Goal: Use online tool/utility: Utilize a website feature to perform a specific function

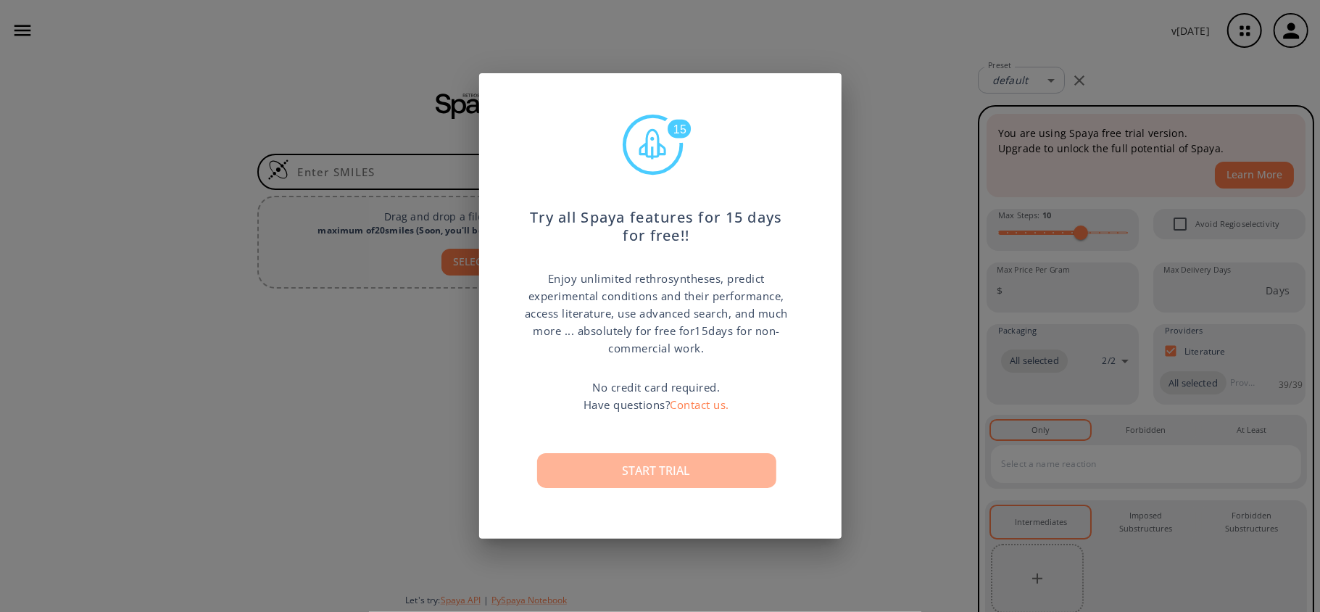
click at [668, 462] on button "Start trial" at bounding box center [656, 470] width 239 height 35
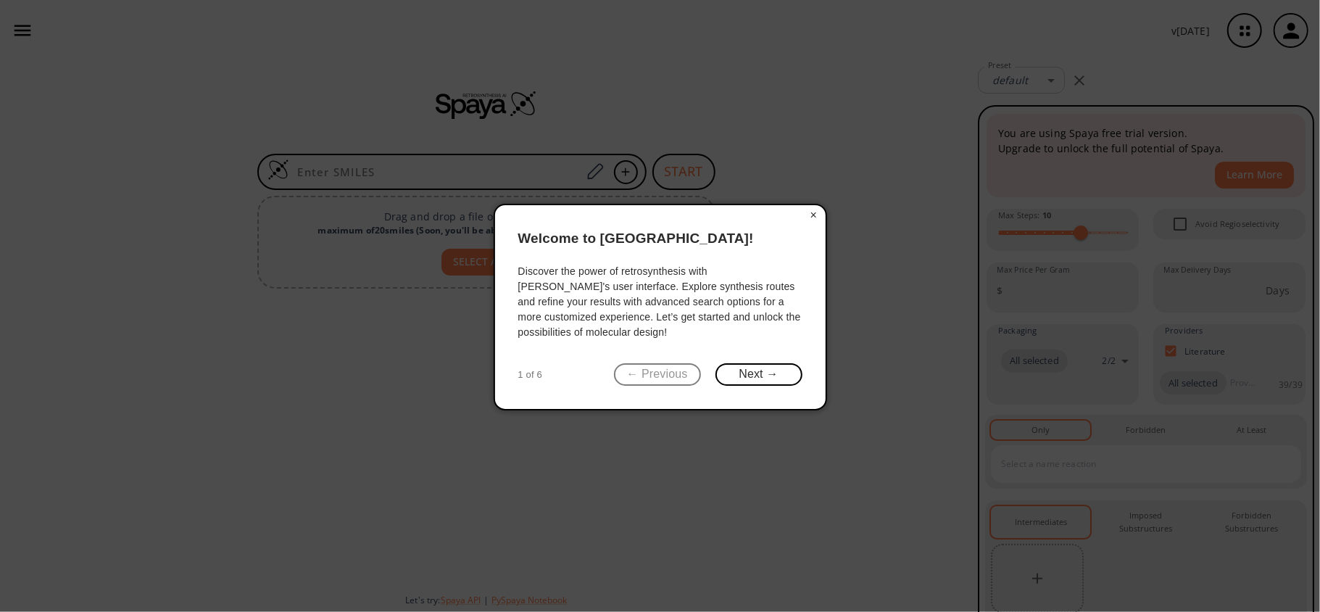
click at [818, 209] on button "×" at bounding box center [813, 215] width 23 height 20
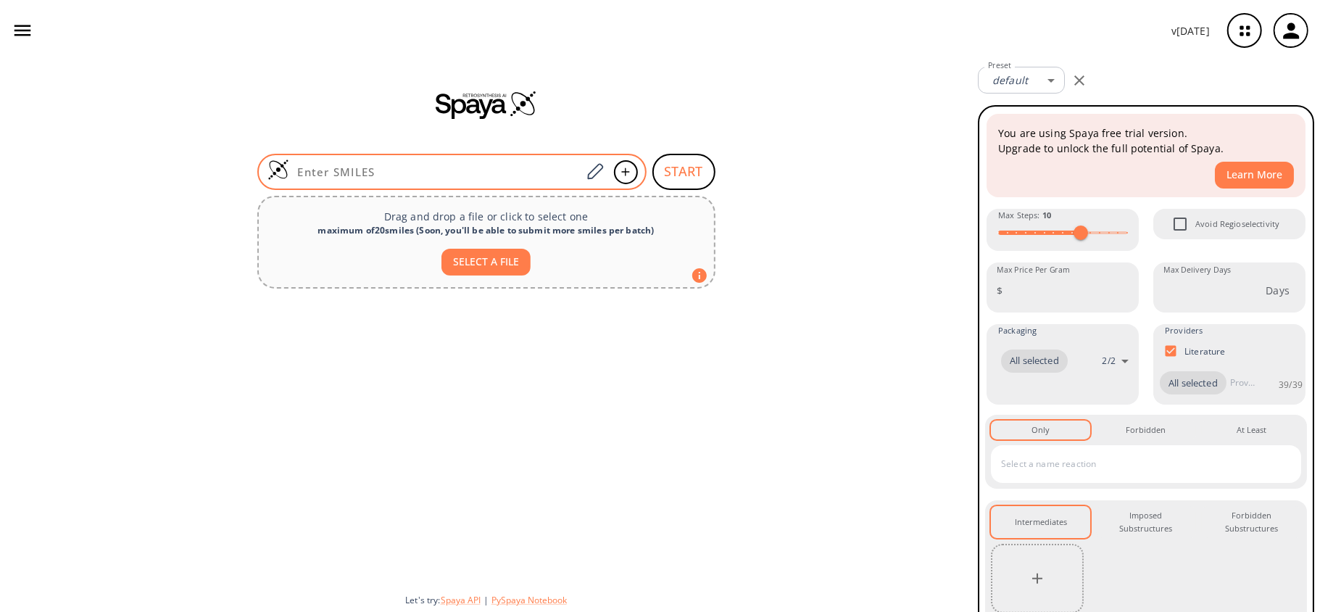
click at [412, 168] on input at bounding box center [435, 172] width 293 height 14
click at [508, 158] on div at bounding box center [451, 172] width 389 height 36
paste input "O/N=C1NC(C=CC(OC(F)(F)F)=C2)=C2S\1"
type input "O/N=C1NC(C=CC(OC(F)(F)F)=C2)=C2S\1"
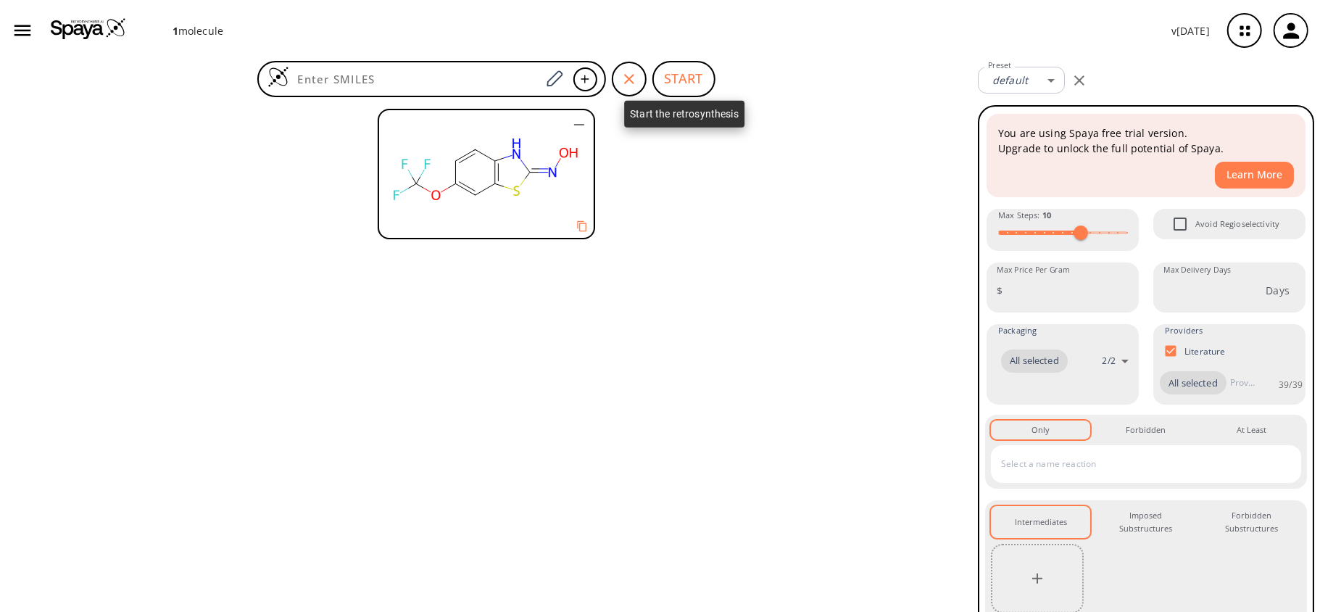
click at [673, 85] on button "START" at bounding box center [683, 79] width 63 height 36
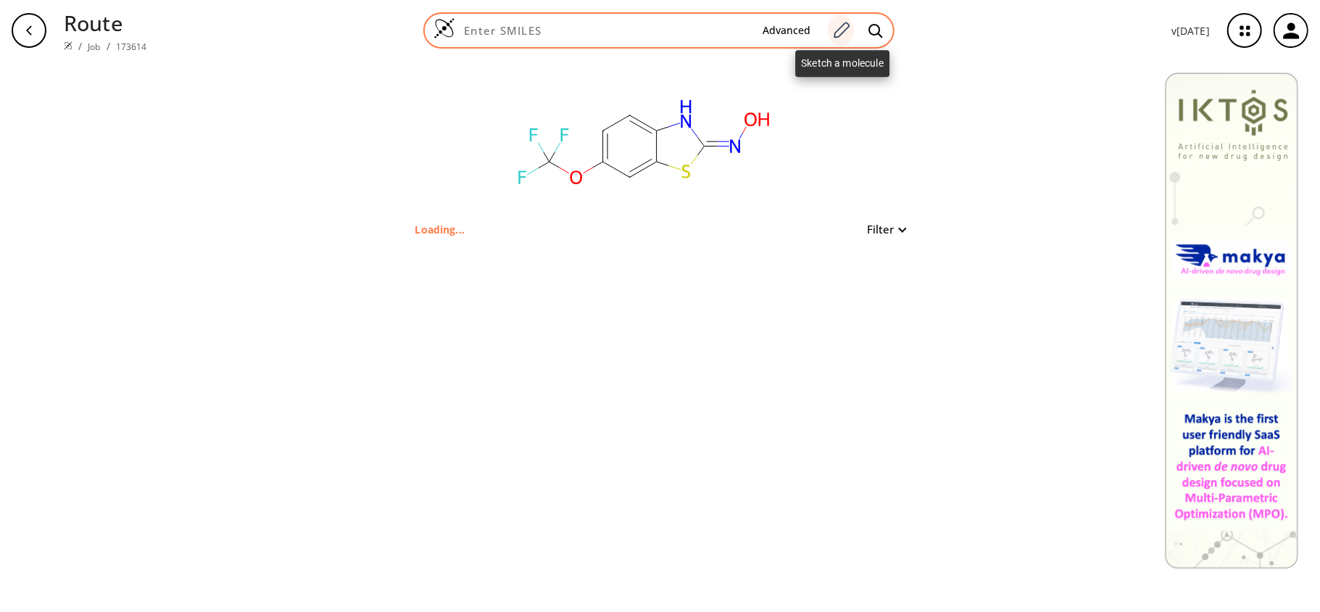
click at [848, 30] on icon at bounding box center [842, 30] width 16 height 16
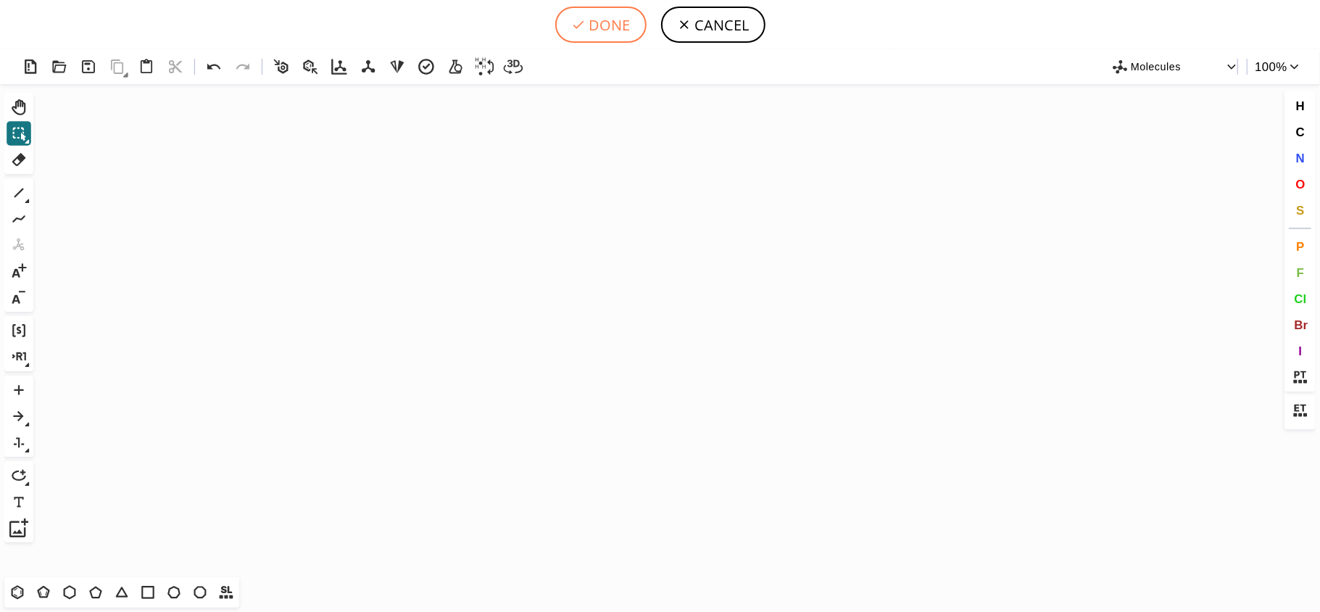
click at [595, 20] on button "DONE" at bounding box center [600, 25] width 91 height 36
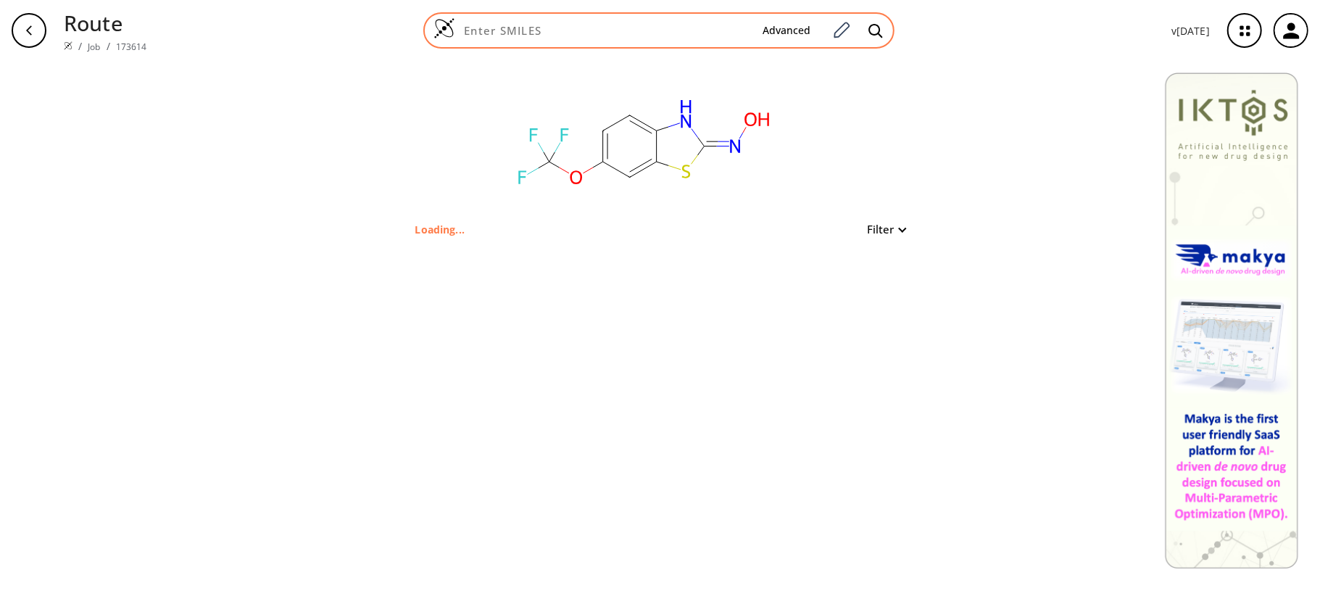
click at [638, 39] on div "Advanced" at bounding box center [658, 30] width 471 height 36
click at [638, 32] on input at bounding box center [603, 30] width 296 height 14
paste input "O/N=C1NC(C=CC(OC(F)(F)F)=C2)=C2S\1"
type input "O/N=C1NC(C=CC(OC(F)(F)F)=C2)=C2S\1"
click at [851, 22] on icon at bounding box center [841, 30] width 20 height 19
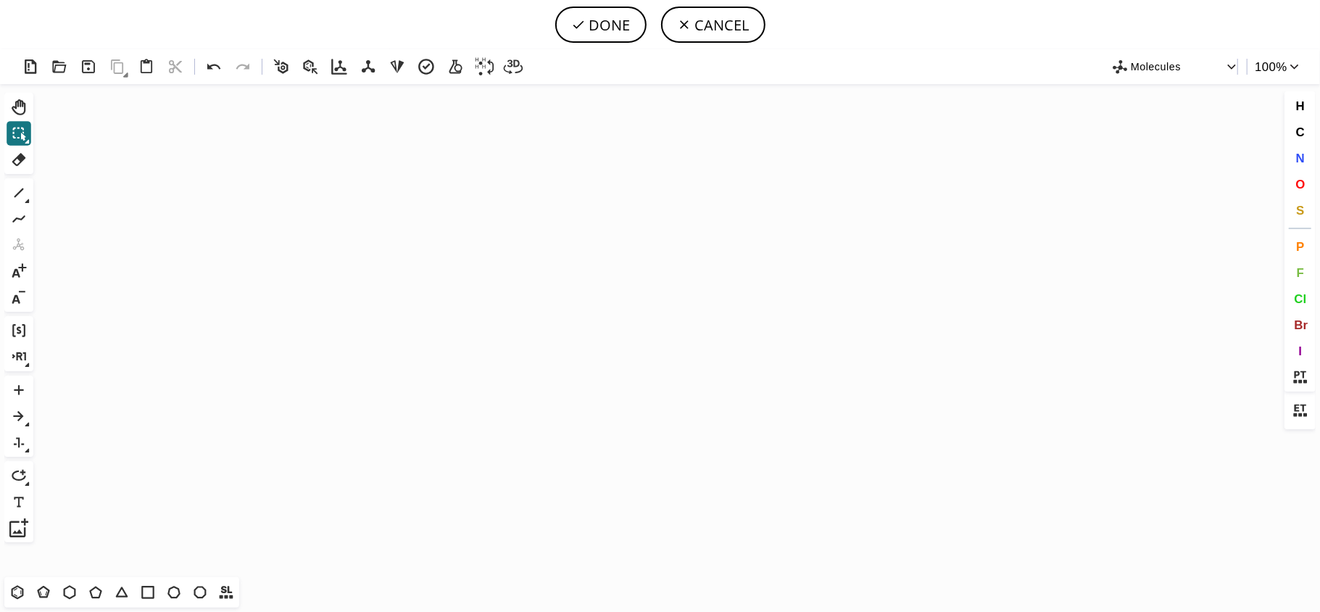
type input "O/N=C1NC(C=CC(OC(F)(F)F)=C2)=C2S\1"
click at [618, 22] on button "DONE" at bounding box center [600, 25] width 91 height 36
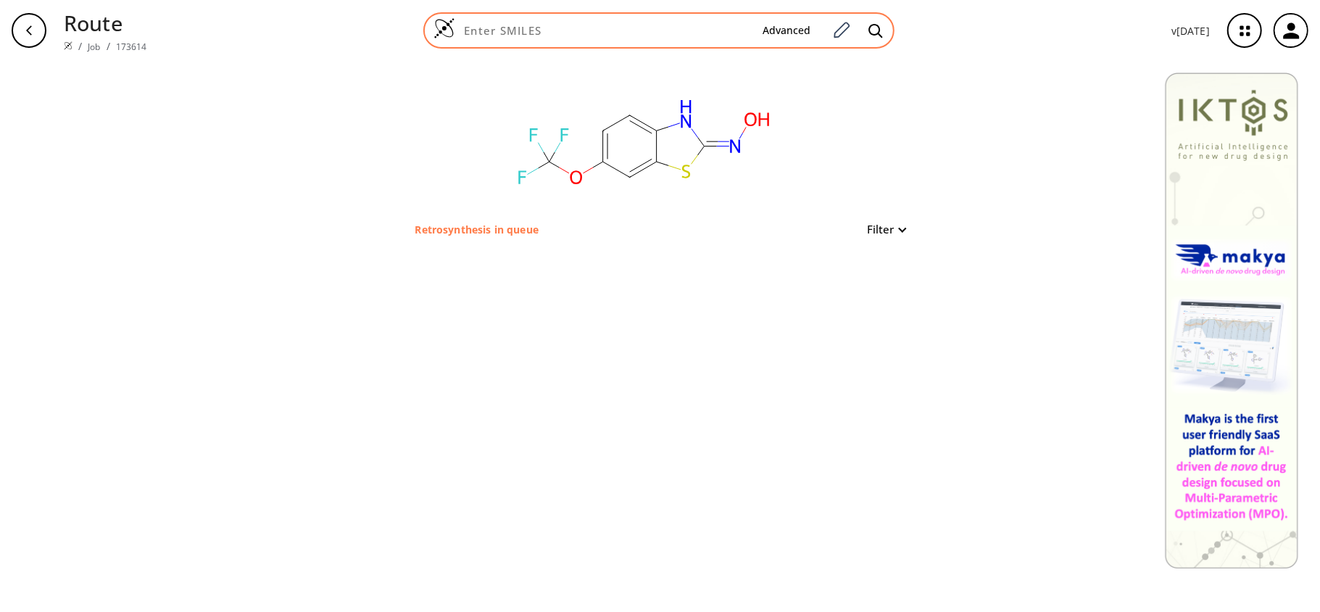
click at [642, 18] on div "Advanced" at bounding box center [658, 30] width 471 height 36
click at [642, 19] on div "Advanced" at bounding box center [658, 30] width 471 height 36
paste input "O/N=C1NC(C=CC(OC(F)(F)F)=C2)=C2S\1"
type input "O/N=C1NC(C=CC(OC(F)(F)F)=C2)=C2S\1"
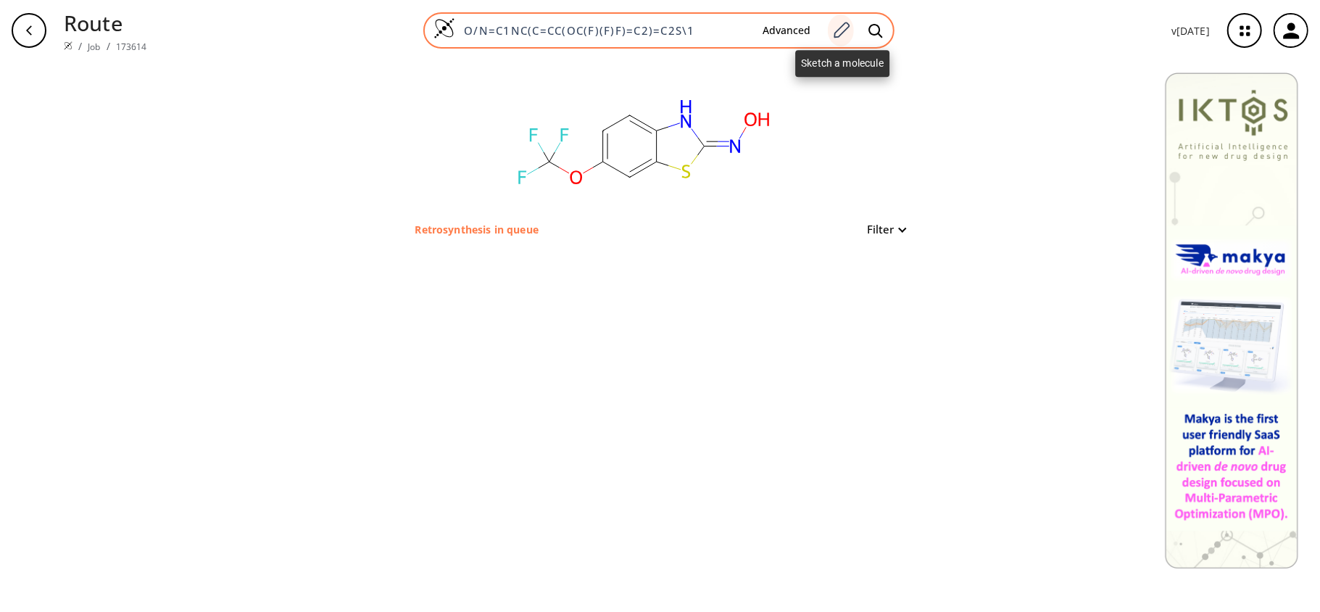
click at [839, 29] on icon at bounding box center [841, 30] width 20 height 19
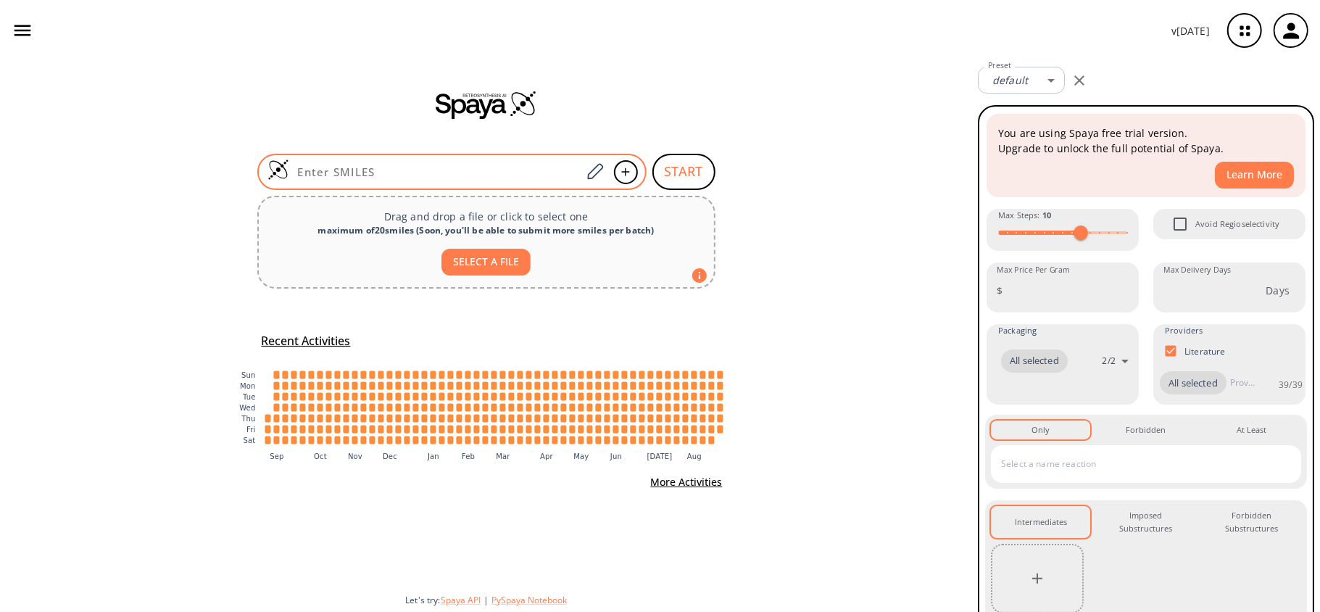
drag, startPoint x: 0, startPoint y: 0, endPoint x: 355, endPoint y: 177, distance: 396.8
click at [355, 177] on input at bounding box center [435, 172] width 293 height 14
paste input "O/N=C1NC(C=CC(OC(F)(F)F)=C2)=C2S\1"
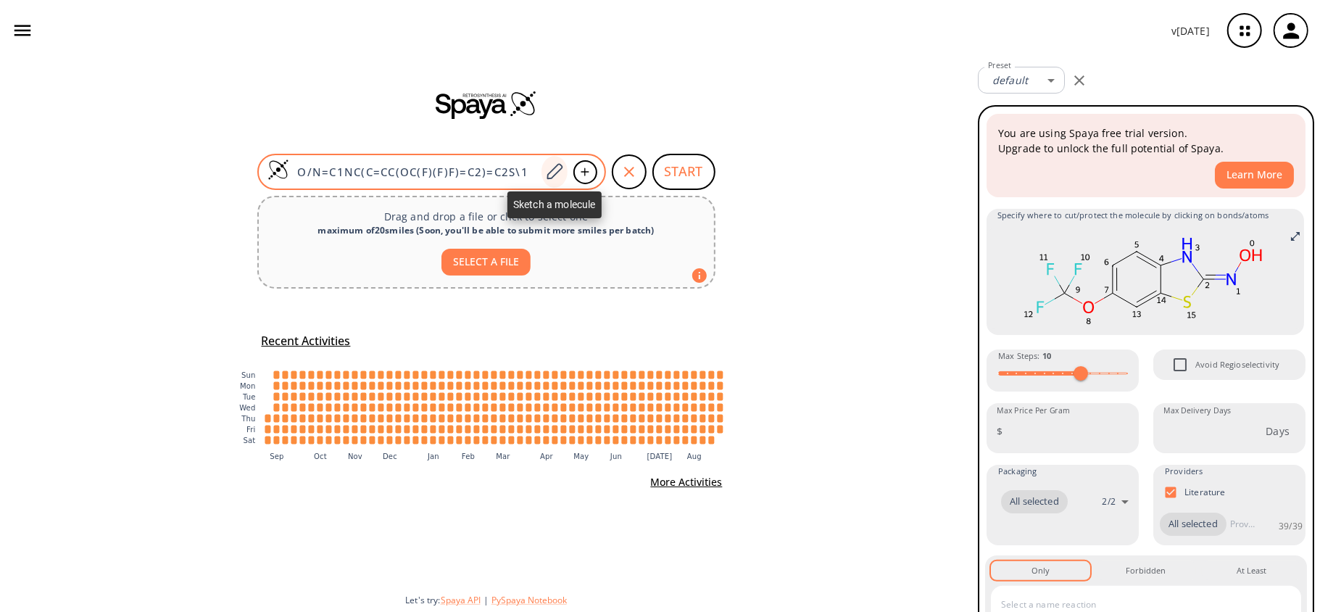
click at [551, 174] on icon at bounding box center [555, 171] width 16 height 16
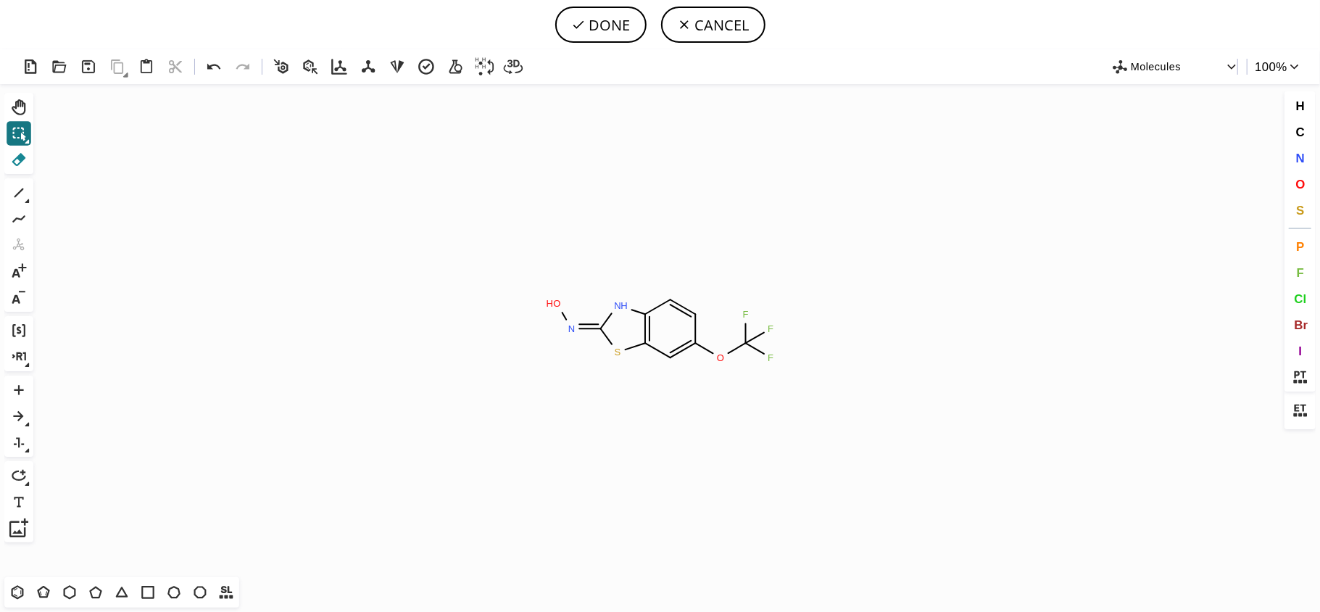
click at [15, 161] on icon at bounding box center [18, 159] width 19 height 19
drag, startPoint x: 747, startPoint y: 325, endPoint x: 761, endPoint y: 352, distance: 30.5
click at [761, 352] on icon "Created with [PERSON_NAME] 2.3.0 O H N N H O F F F S" at bounding box center [660, 330] width 1242 height 493
click at [755, 331] on icon at bounding box center [755, 338] width 28 height 24
click at [0, 0] on rect at bounding box center [0, 0] width 0 height 0
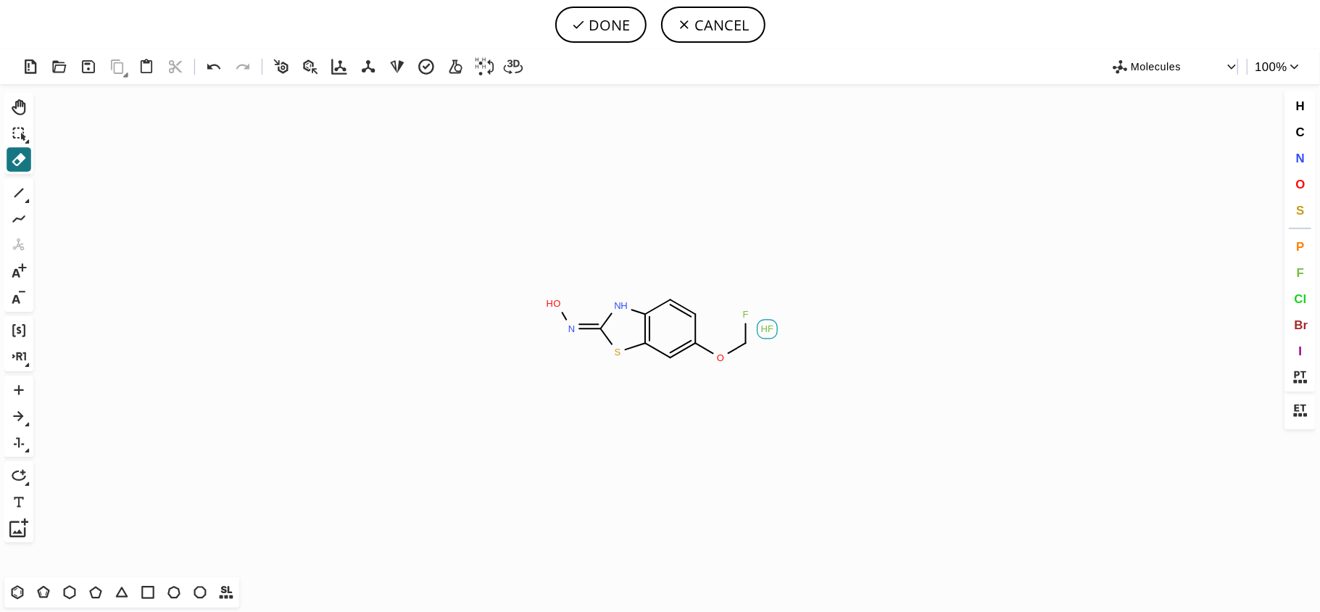
click at [766, 331] on tspan "H" at bounding box center [764, 328] width 7 height 11
click at [752, 314] on circle at bounding box center [745, 313] width 19 height 19
click at [747, 328] on icon "Created with [PERSON_NAME] 2.3.0 C H 3 O O H N N H S" at bounding box center [660, 330] width 1242 height 493
click at [604, 33] on button "DONE" at bounding box center [600, 25] width 91 height 36
type input "O/N=C1/SC2C=C(OC)C=CC=2N/1"
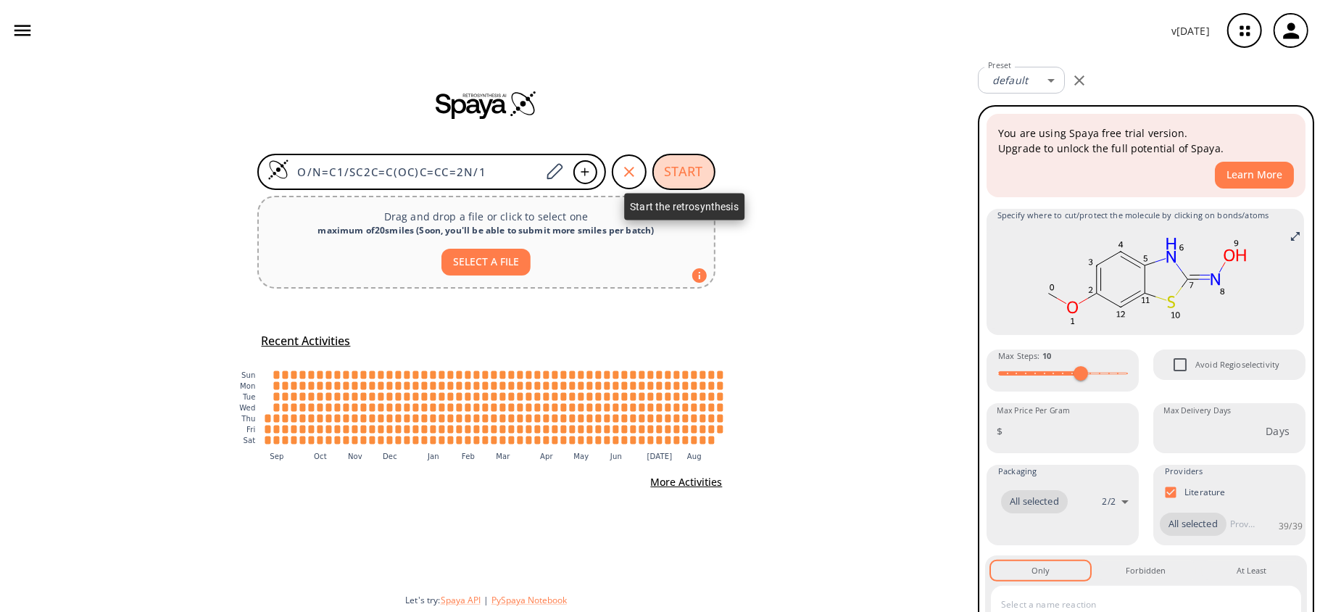
click at [699, 168] on button "START" at bounding box center [683, 172] width 63 height 36
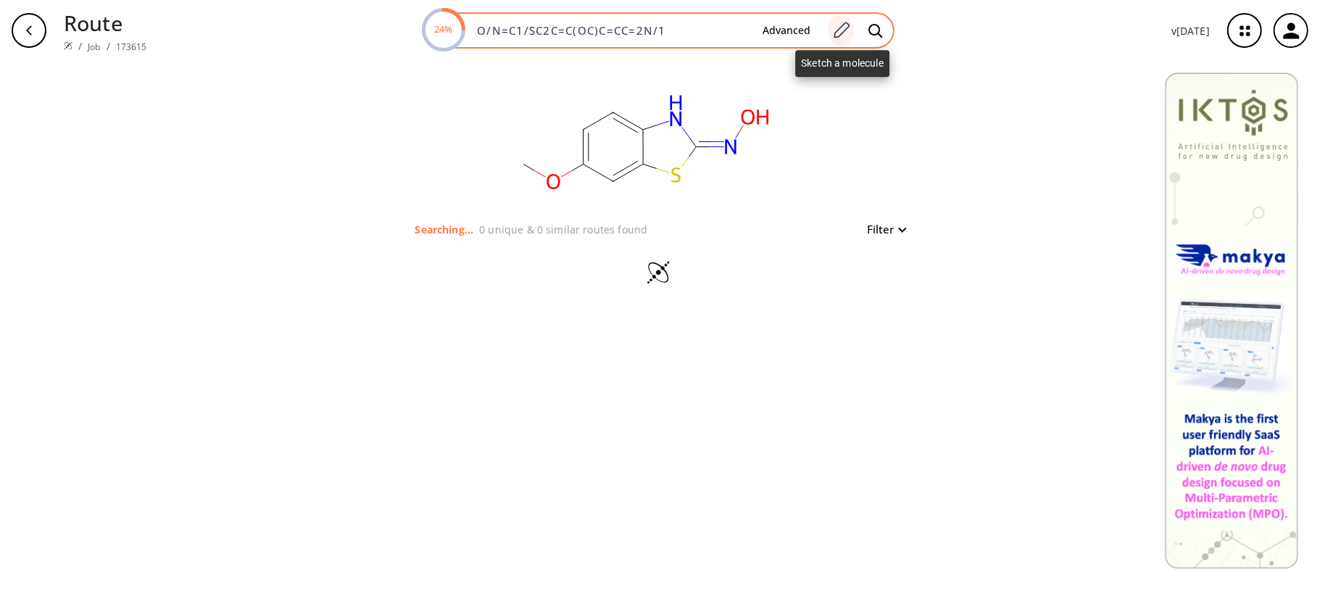
click at [847, 41] on div at bounding box center [841, 30] width 26 height 32
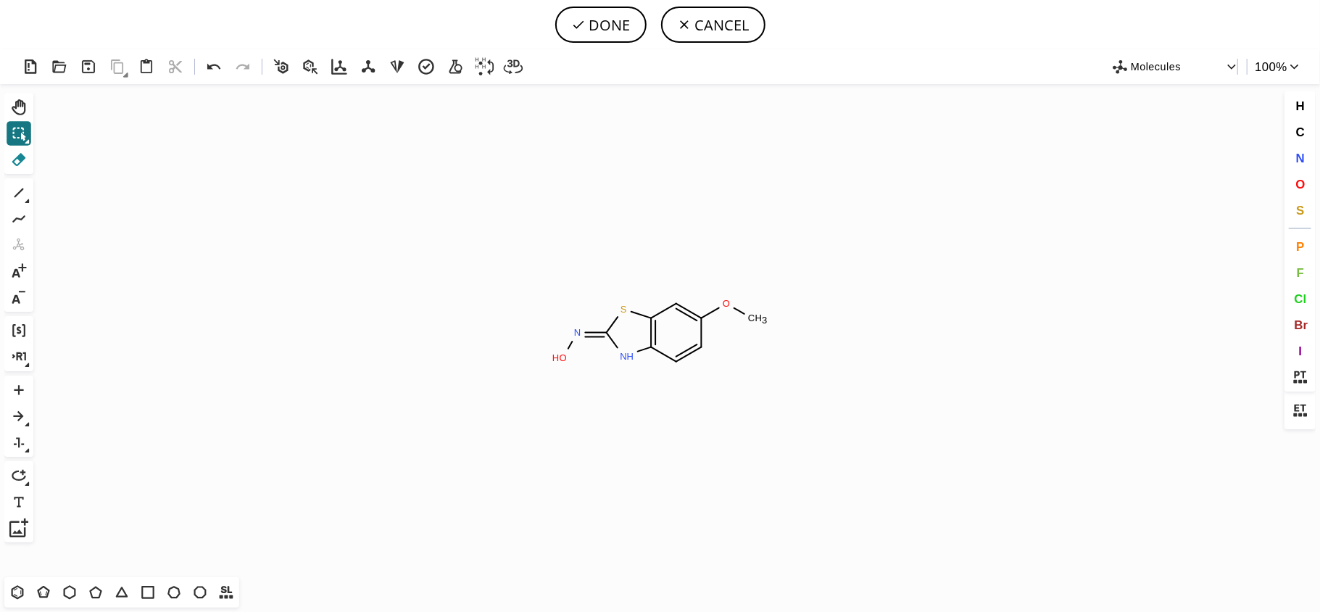
click at [15, 163] on icon at bounding box center [18, 159] width 19 height 19
click at [742, 319] on icon "Created with [PERSON_NAME] 2.3.0 O H C H 4 O H N S N H" at bounding box center [660, 330] width 1242 height 493
click at [726, 306] on tspan "O" at bounding box center [726, 303] width 7 height 11
click at [610, 7] on button "DONE" at bounding box center [600, 25] width 91 height 36
type input "O/N=C1\NC2=C(C=CC=C2)S\1"
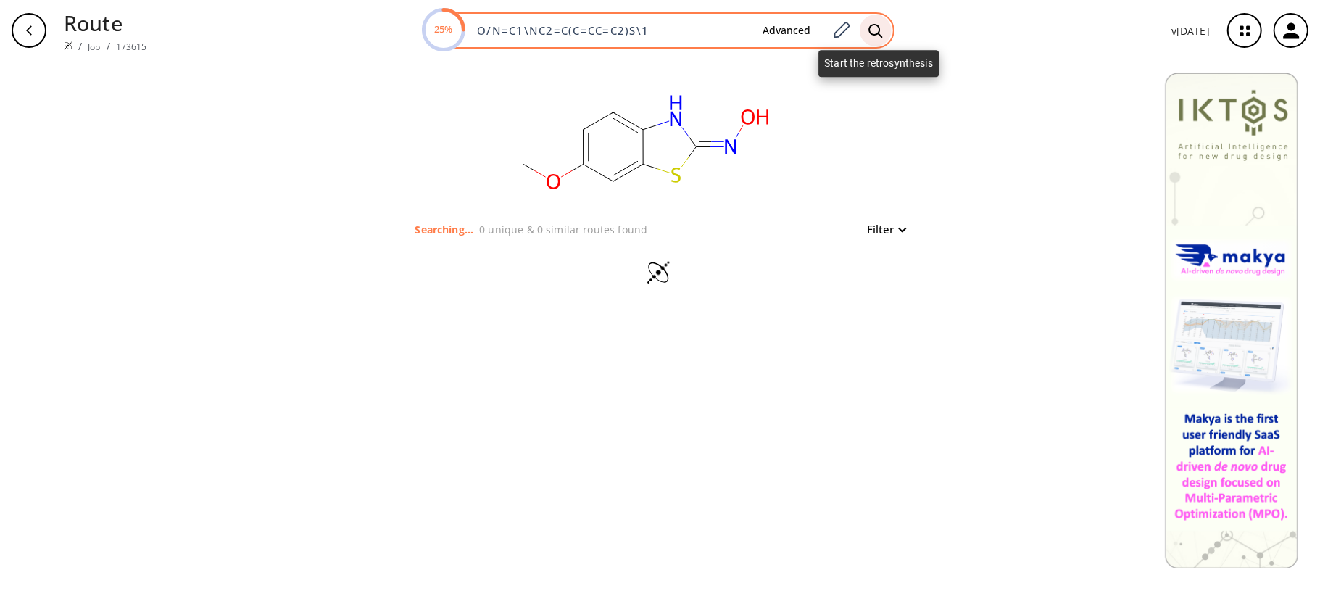
click at [874, 33] on icon at bounding box center [876, 30] width 14 height 14
